Goal: Task Accomplishment & Management: Use online tool/utility

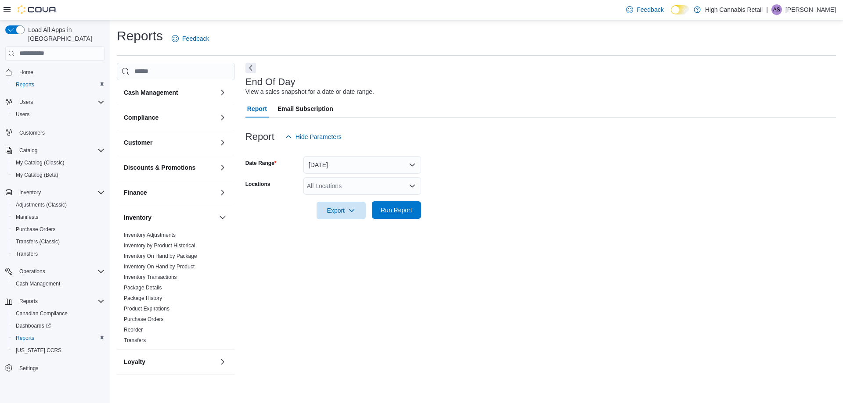
click at [400, 219] on span "Run Report" at bounding box center [396, 211] width 39 height 18
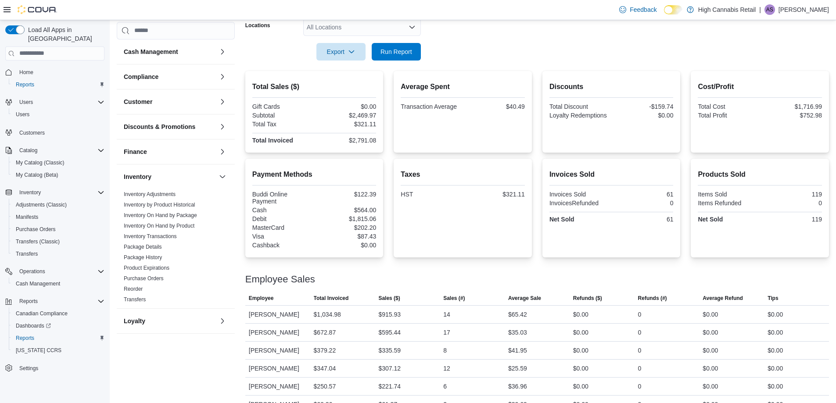
scroll to position [195, 0]
